Goal: Find specific page/section: Find specific page/section

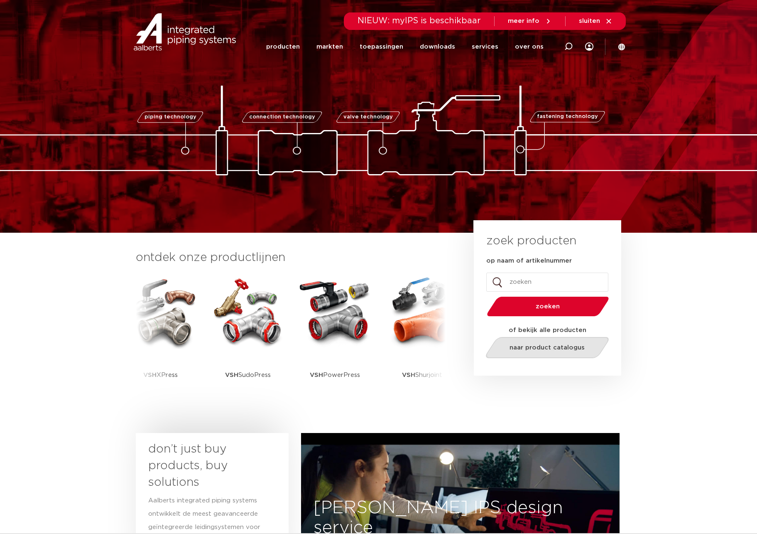
click at [577, 347] on span "naar product catalogus" at bounding box center [547, 347] width 75 height 6
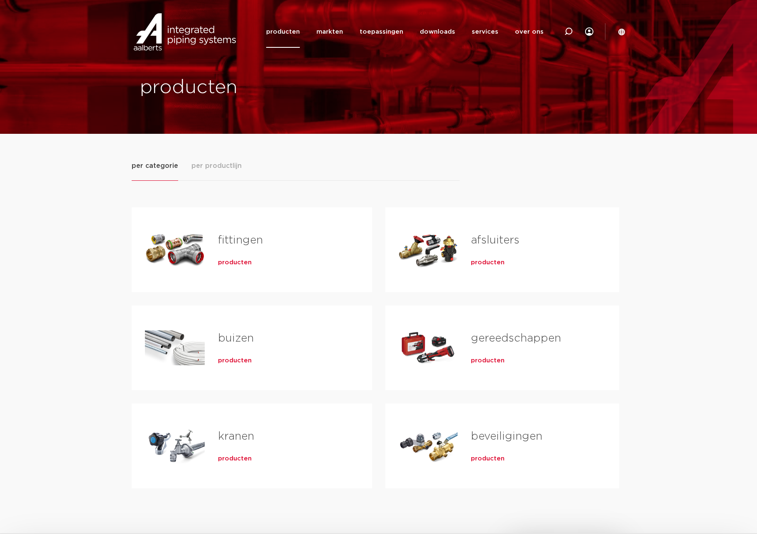
click at [223, 263] on span "producten" at bounding box center [235, 262] width 34 height 8
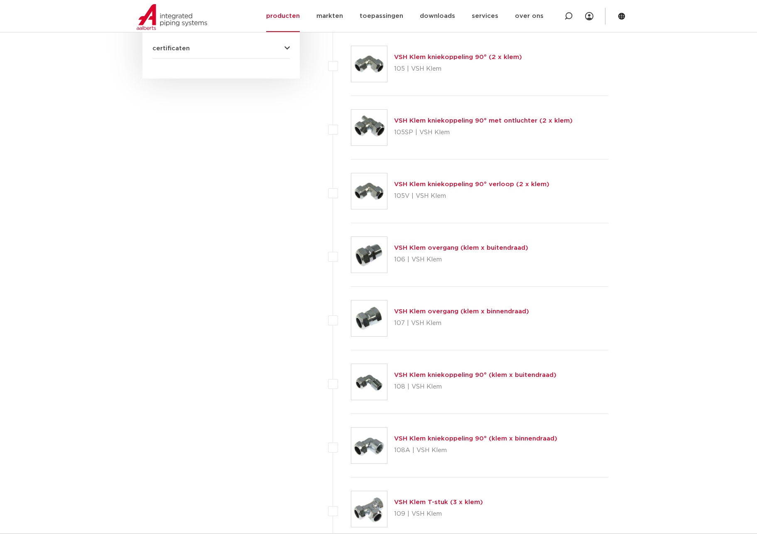
scroll to position [537, 0]
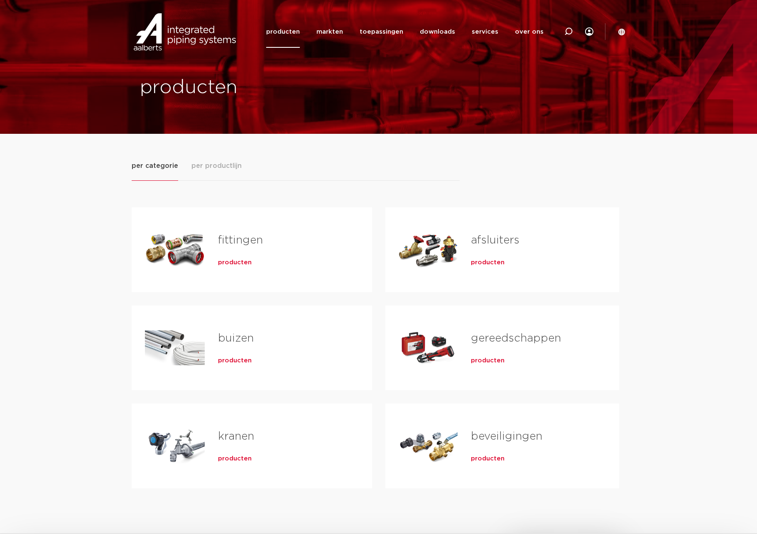
click at [662, 299] on div "per categorie per productlijn fittingen producten buizen producten" at bounding box center [378, 344] width 757 height 421
click at [623, 31] on icon at bounding box center [621, 31] width 7 height 7
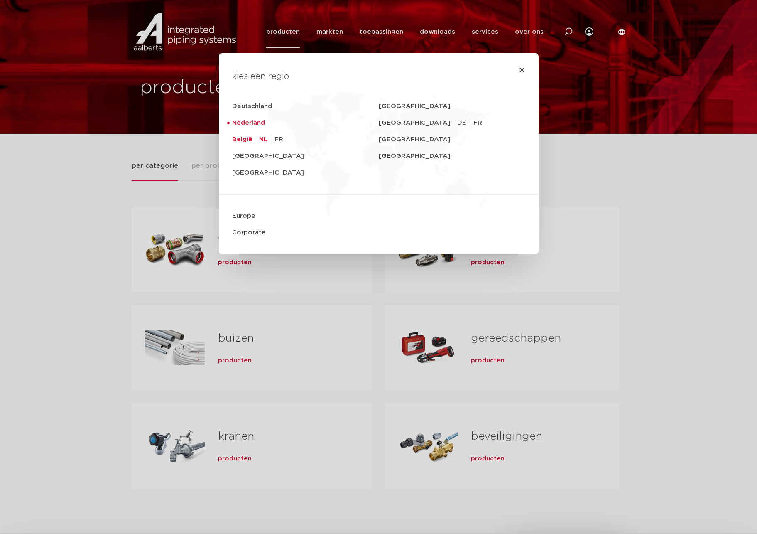
click at [262, 140] on link "NL" at bounding box center [265, 140] width 12 height 10
